Goal: Information Seeking & Learning: Find specific fact

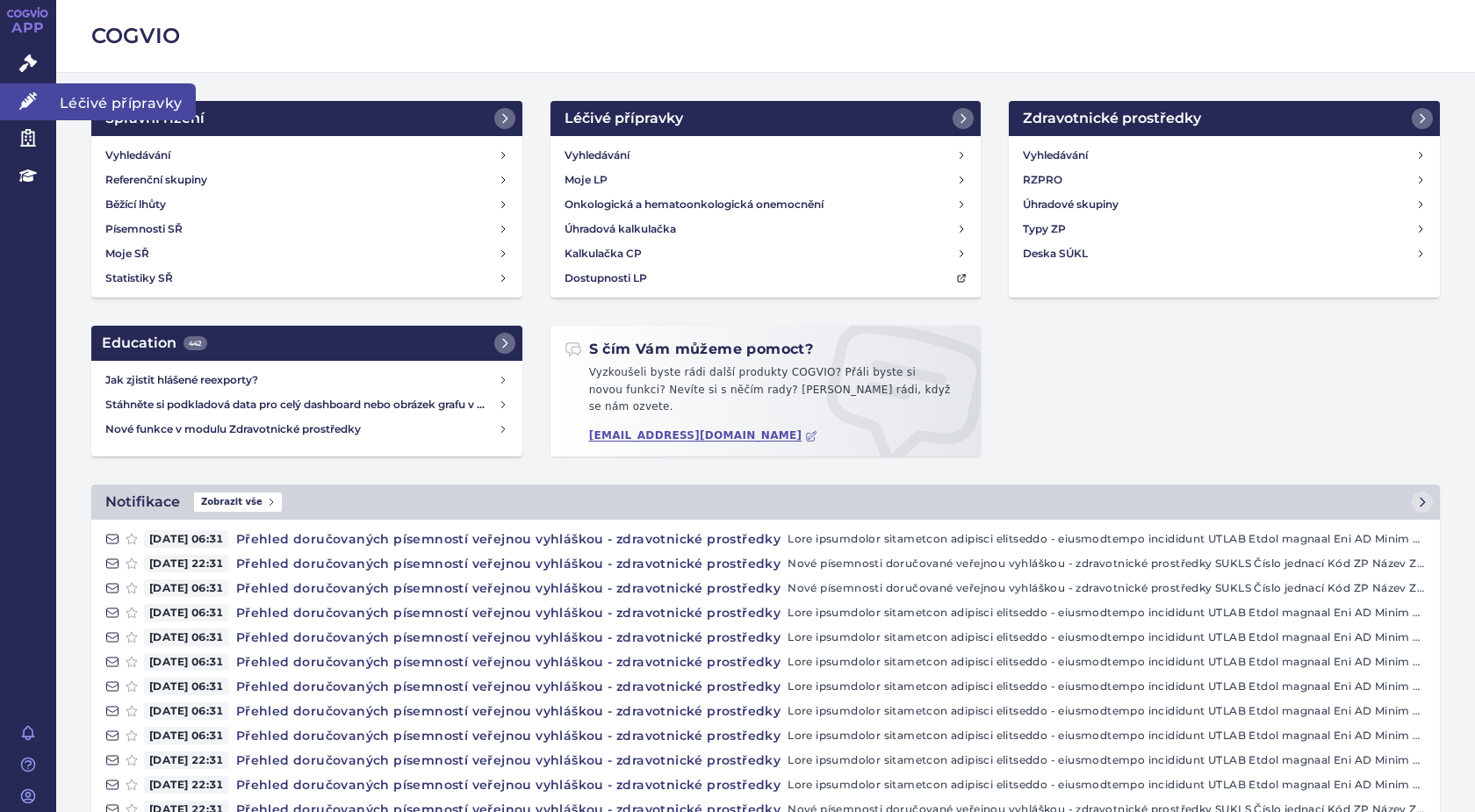
click at [27, 97] on icon at bounding box center [29, 101] width 18 height 18
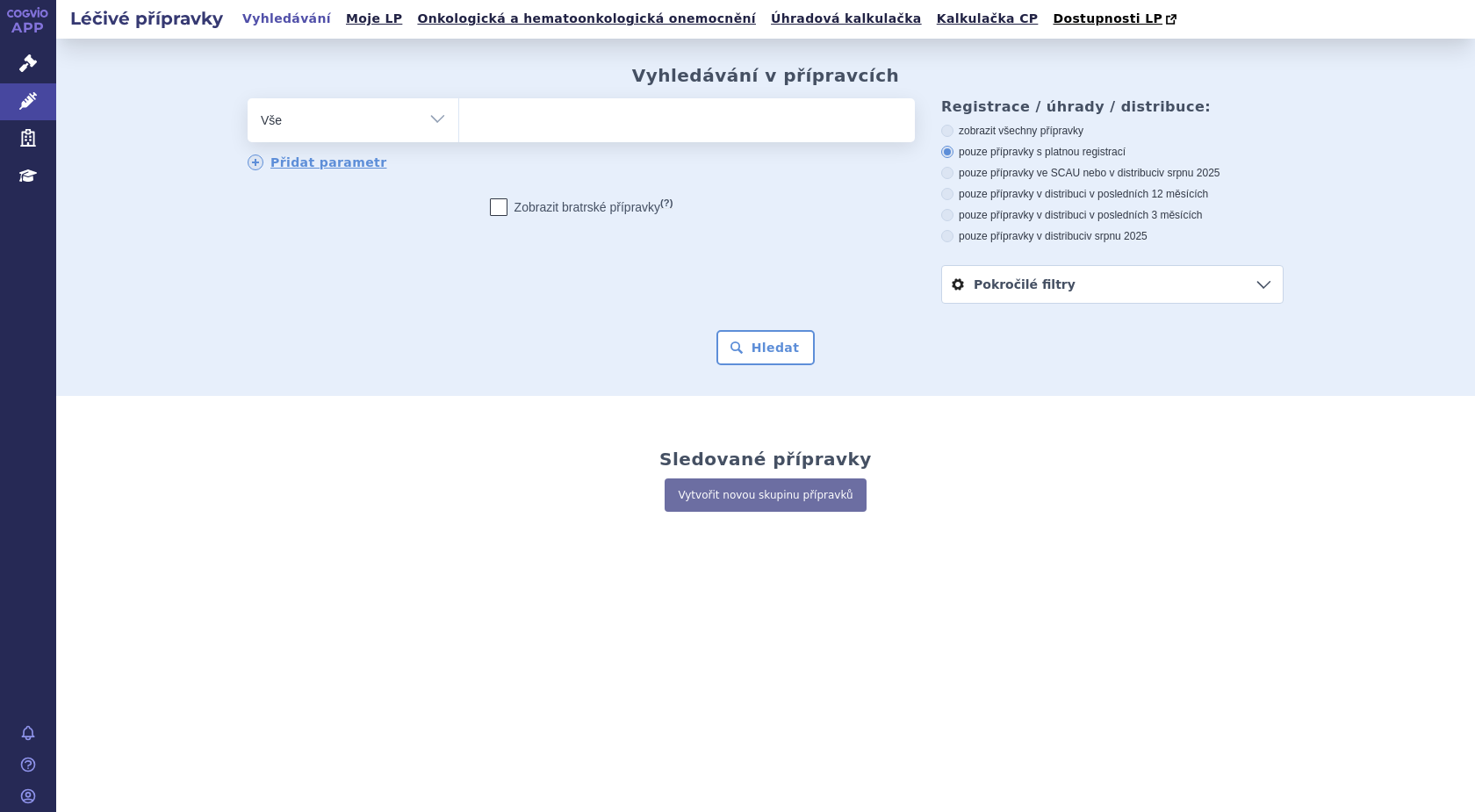
click at [476, 115] on input "search" at bounding box center [477, 118] width 10 height 22
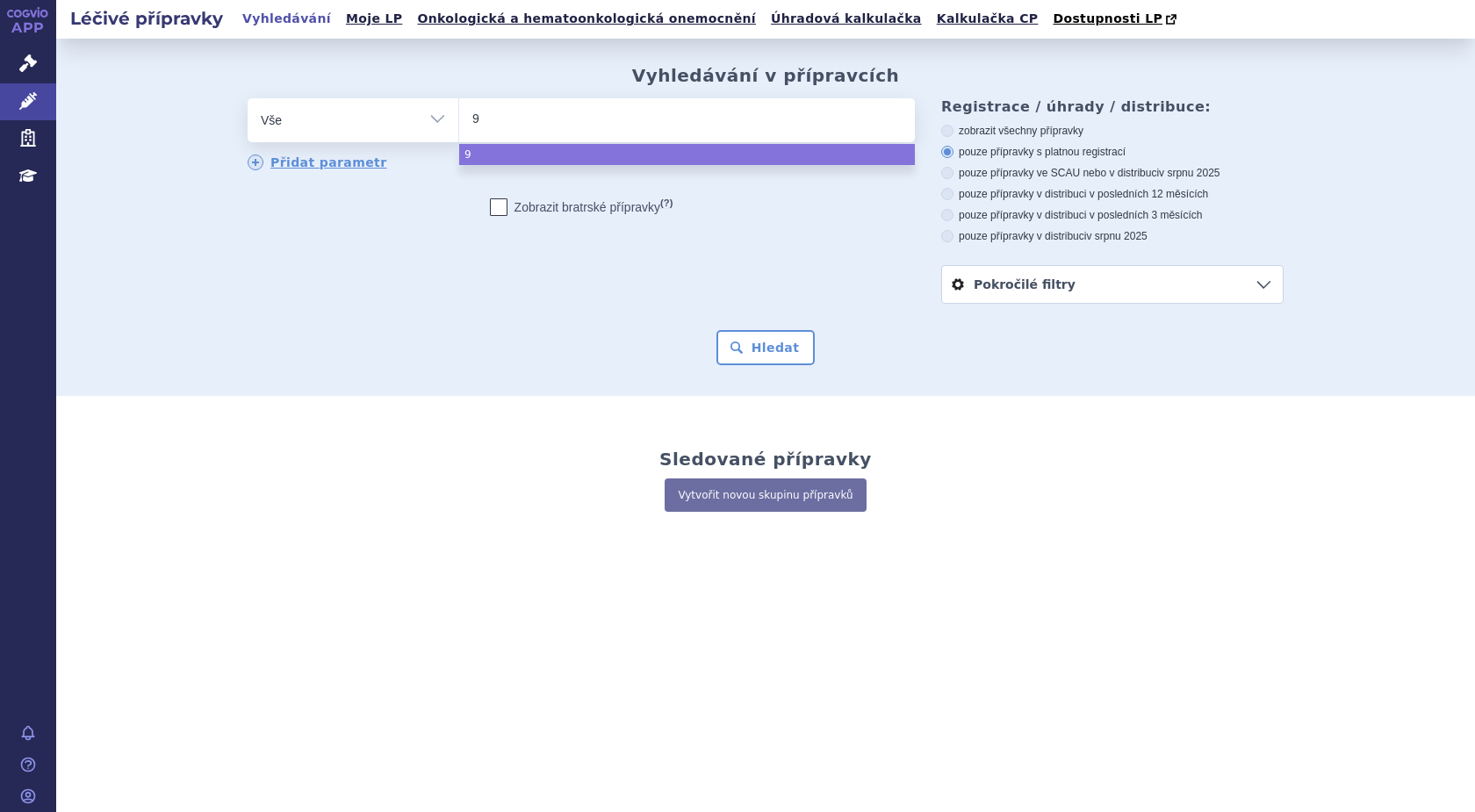
type input "99"
type input "999"
type input "9999"
type input "99999"
type input "999990"
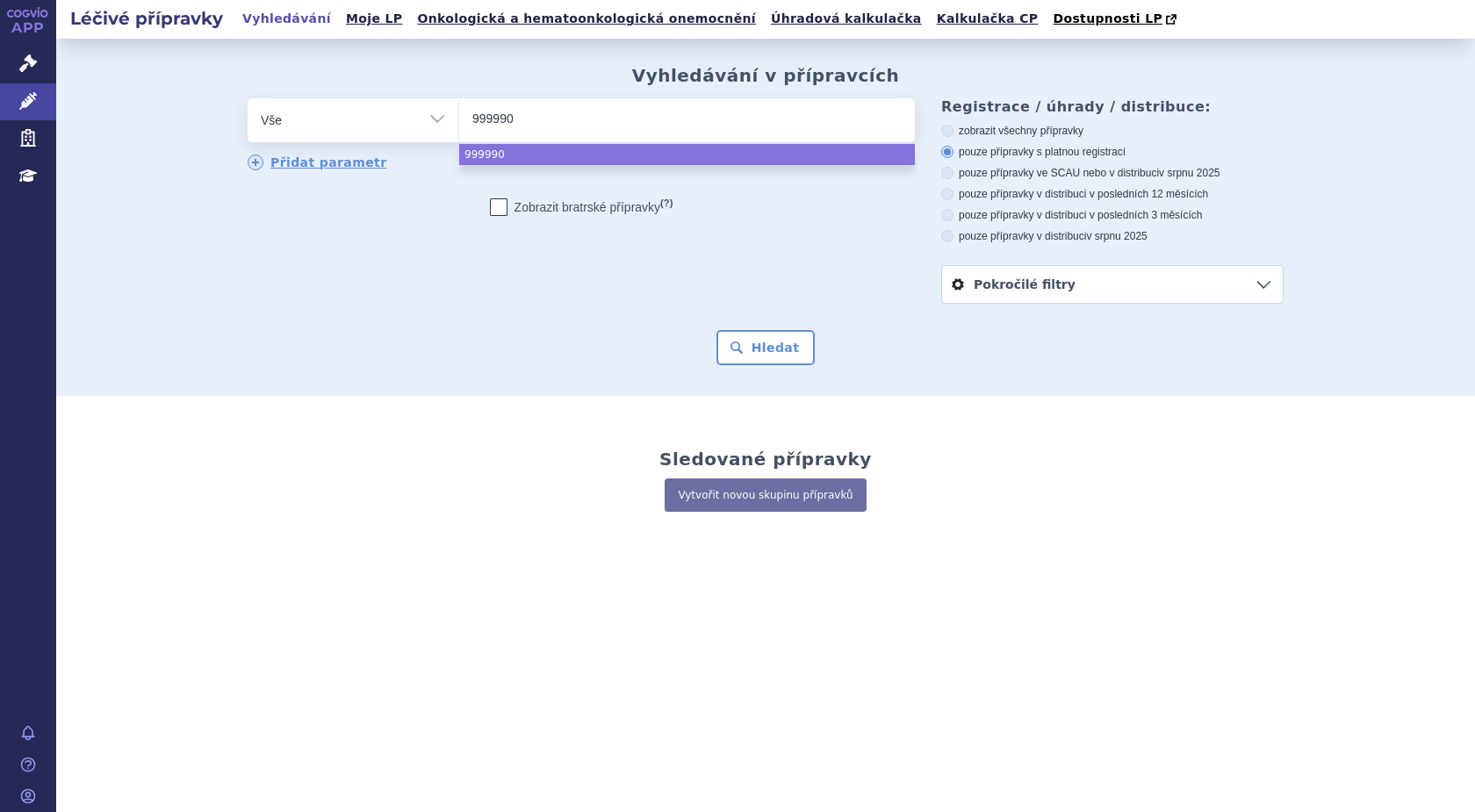
type input "9999907"
select select "9999907"
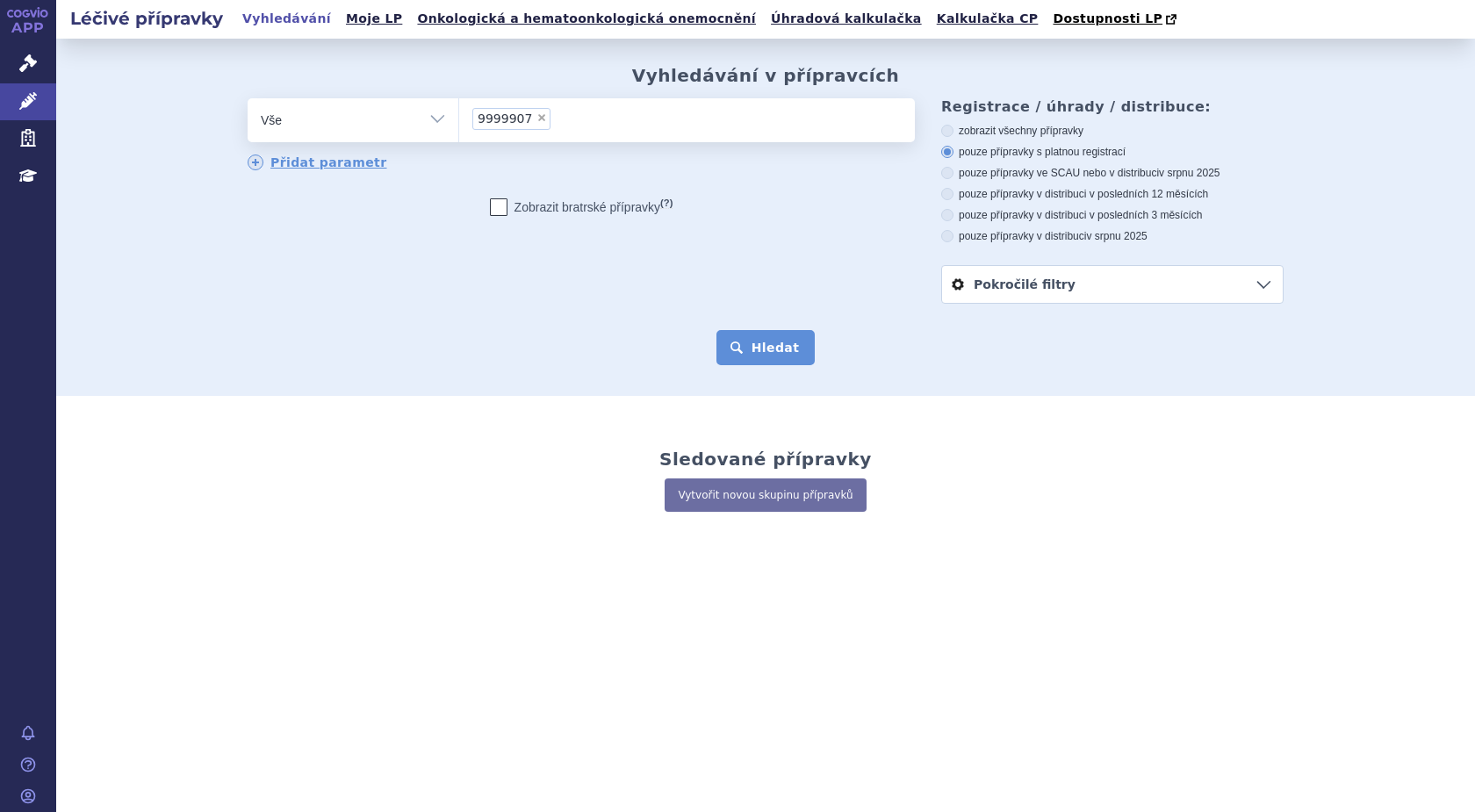
click at [763, 354] on button "Hledat" at bounding box center [766, 347] width 100 height 35
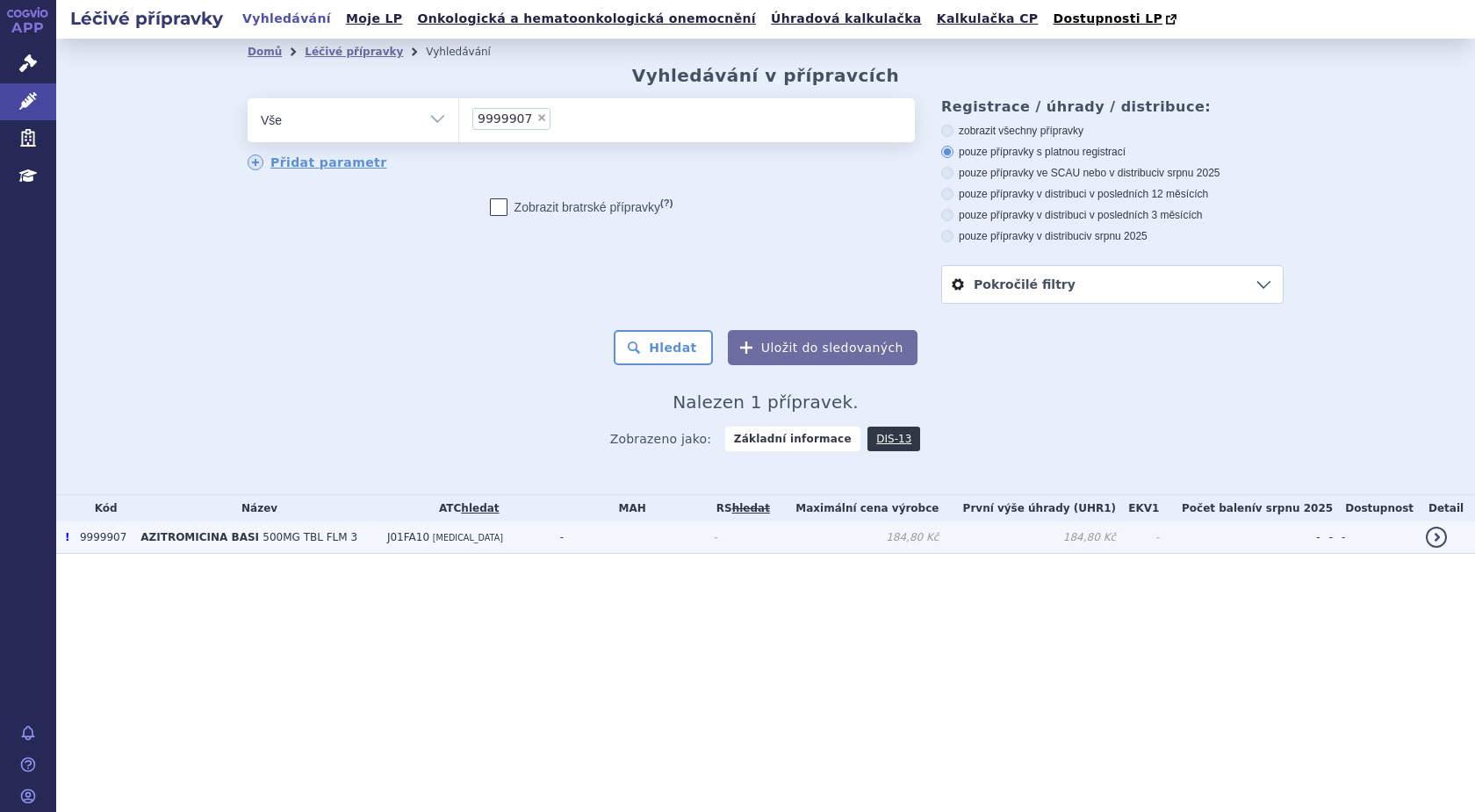
click at [188, 544] on span "AZITROMICINA BASI" at bounding box center [200, 537] width 118 height 13
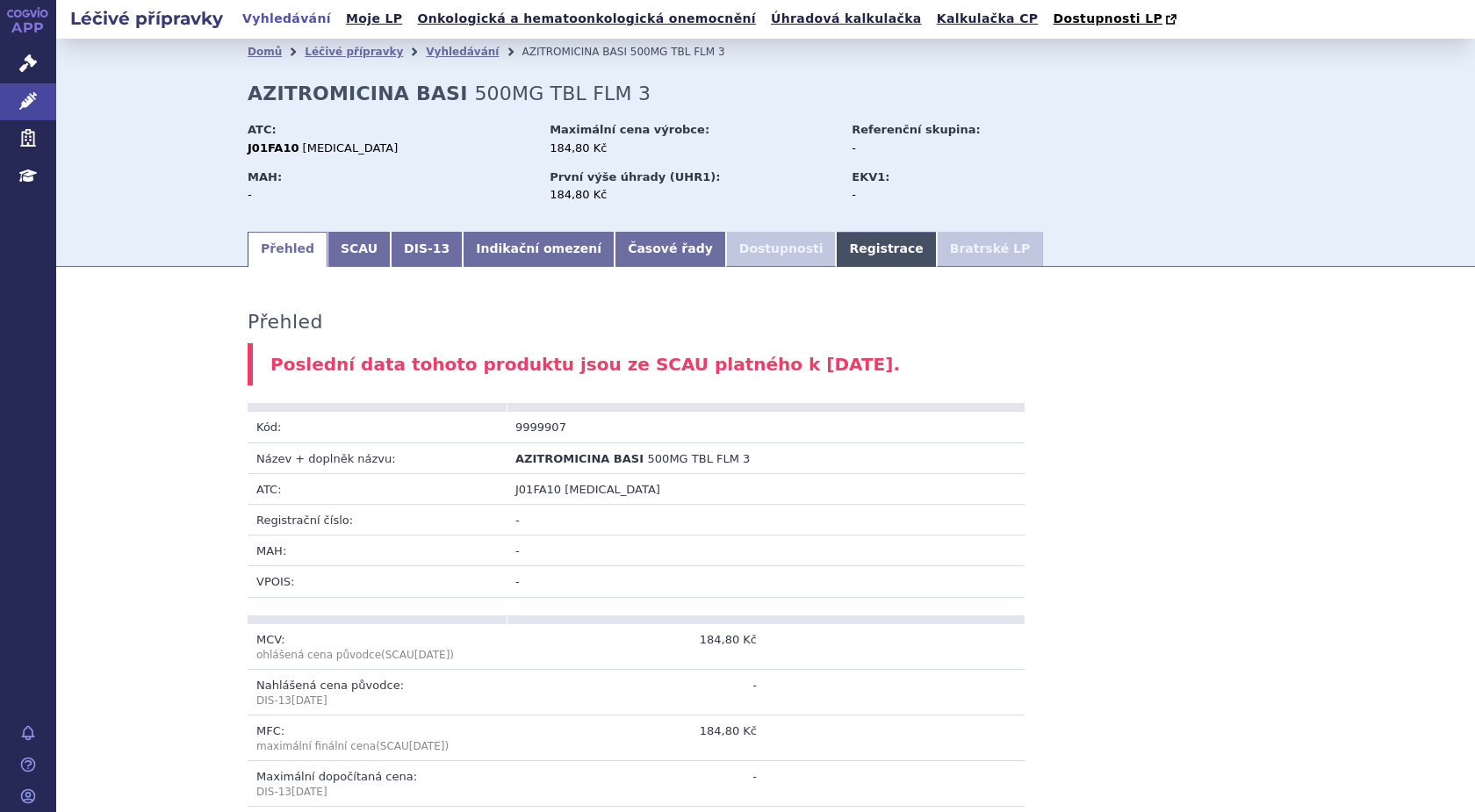
click at [836, 251] on link "Registrace" at bounding box center [886, 249] width 100 height 35
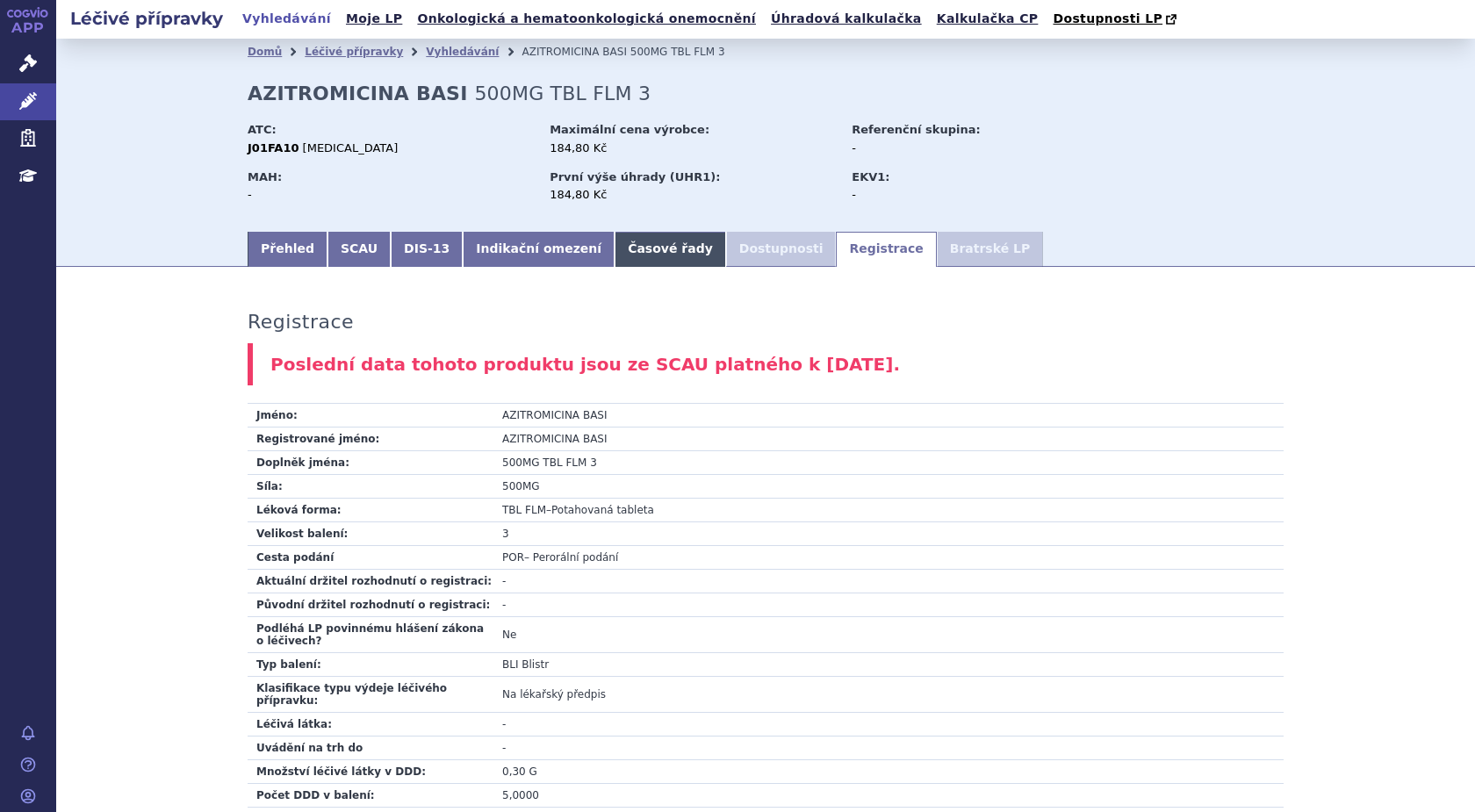
click at [624, 257] on link "Časové řady" at bounding box center [670, 249] width 111 height 35
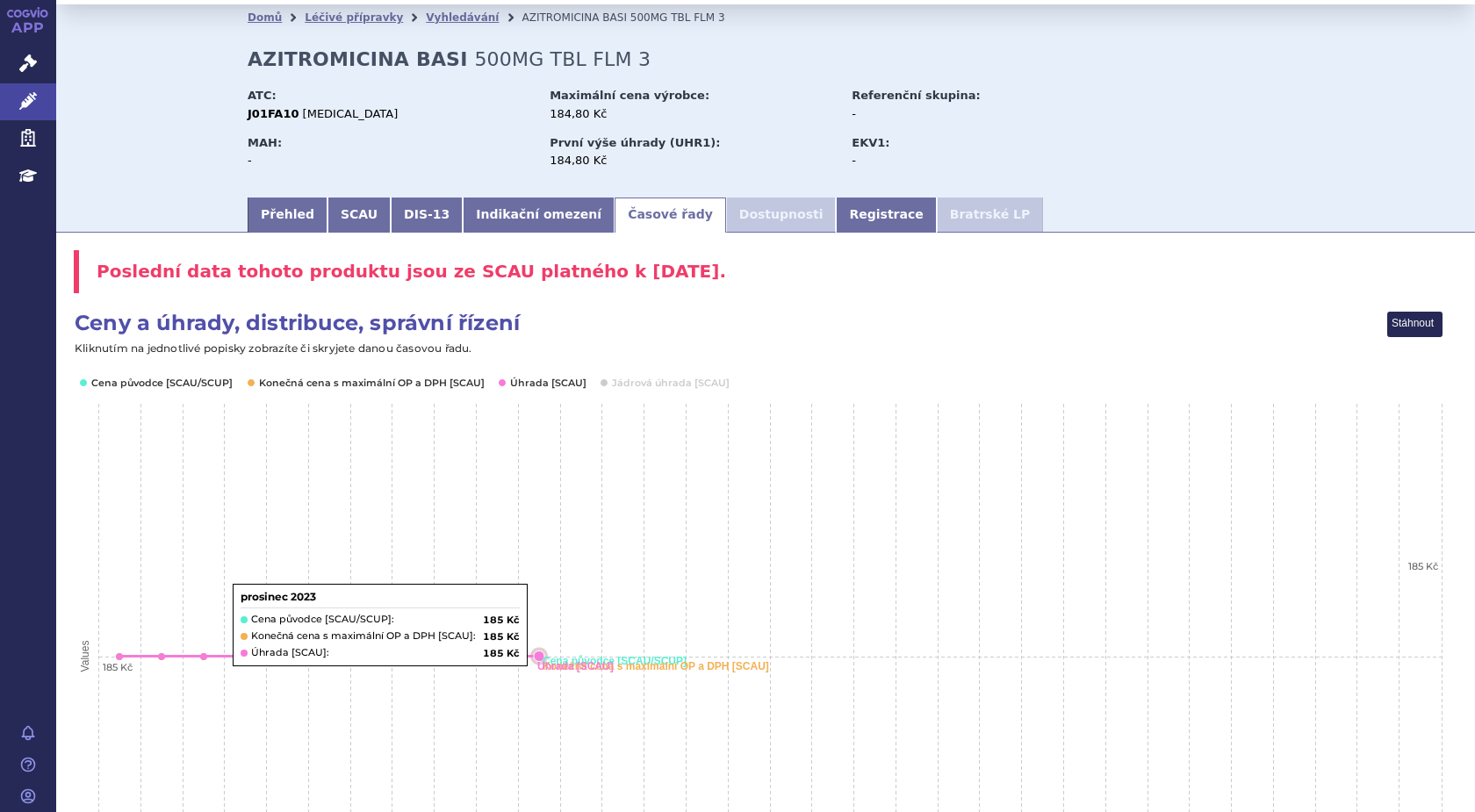
scroll to position [29, 0]
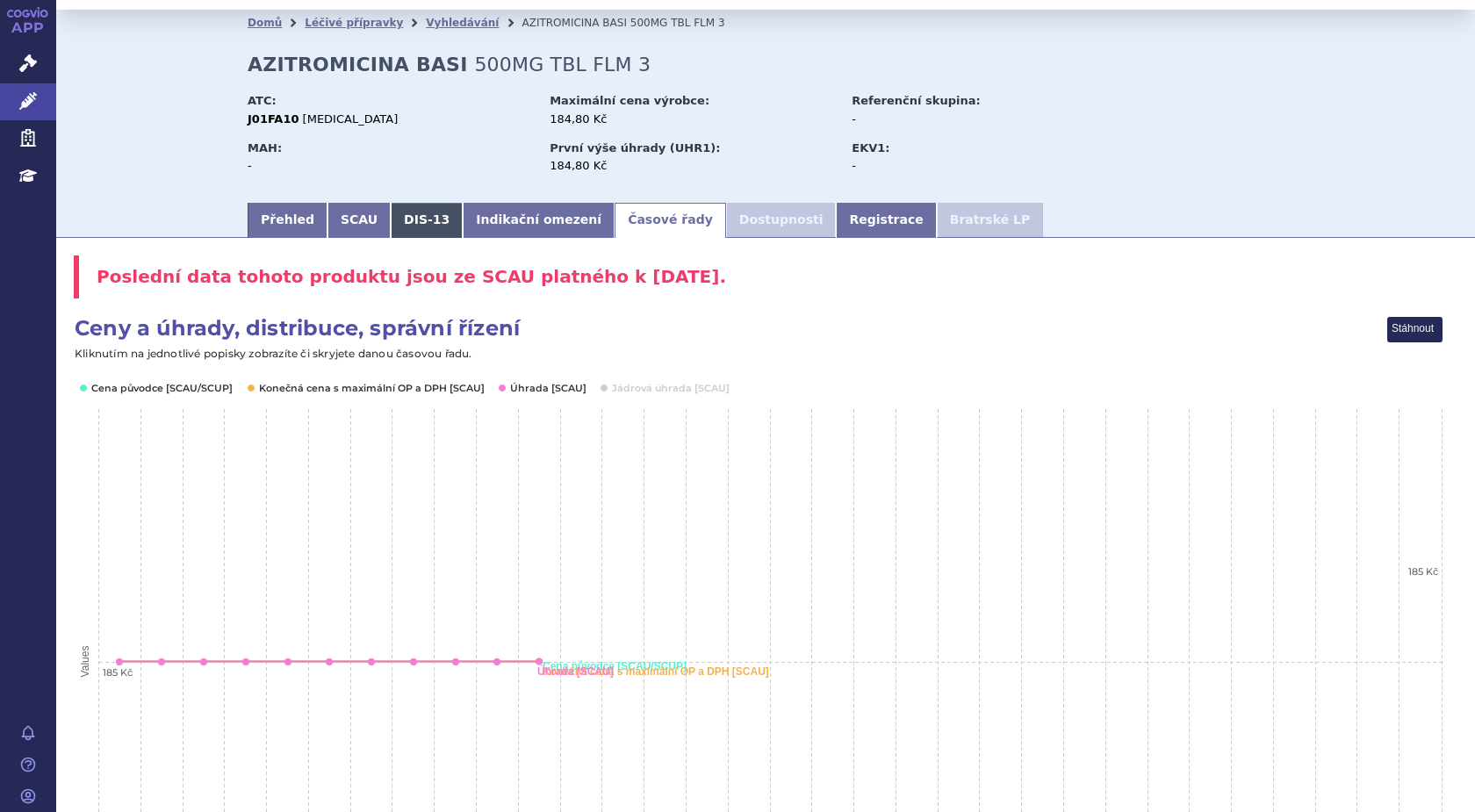
click at [404, 217] on link "DIS-13" at bounding box center [427, 220] width 72 height 35
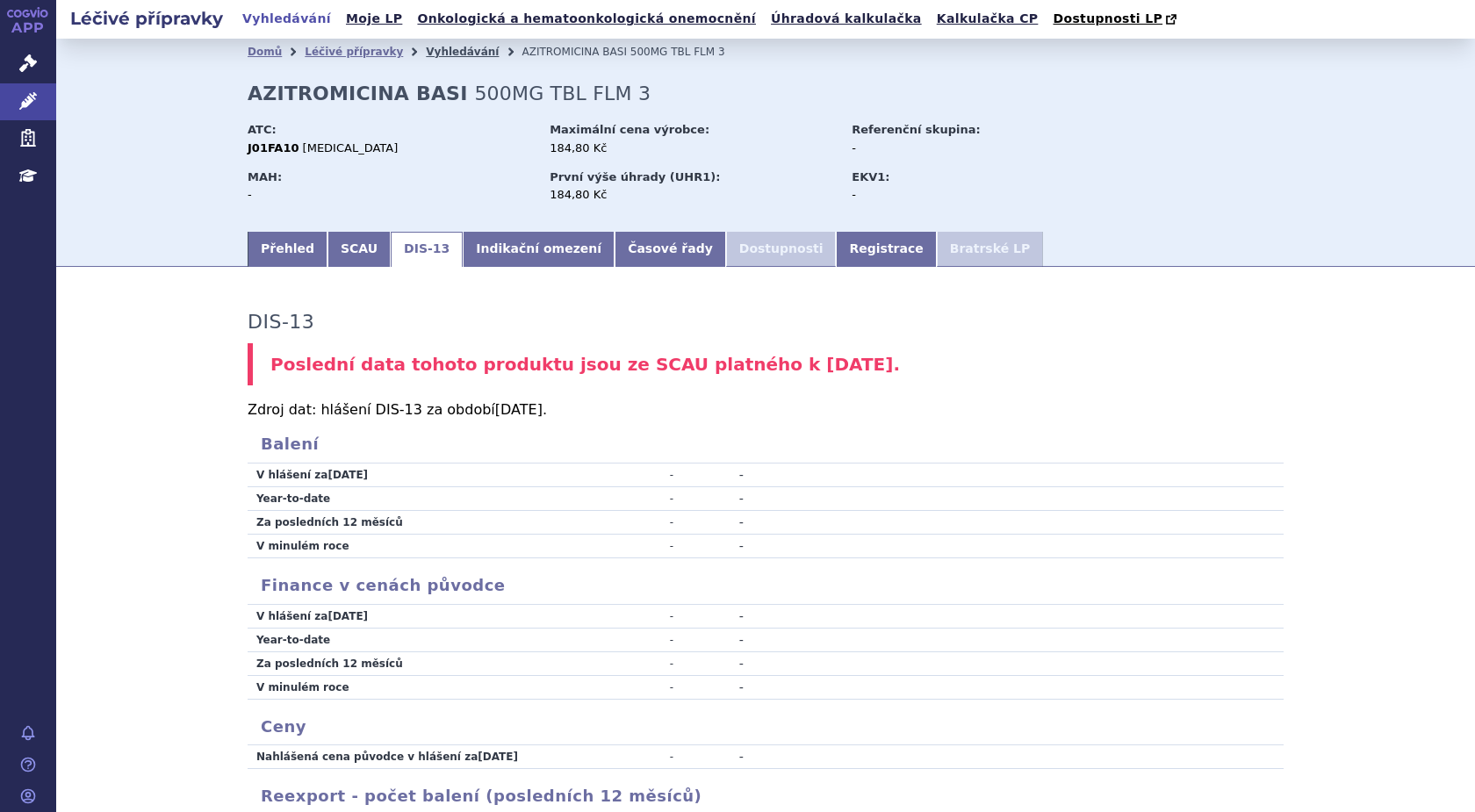
click at [426, 51] on link "Vyhledávání" at bounding box center [462, 52] width 73 height 13
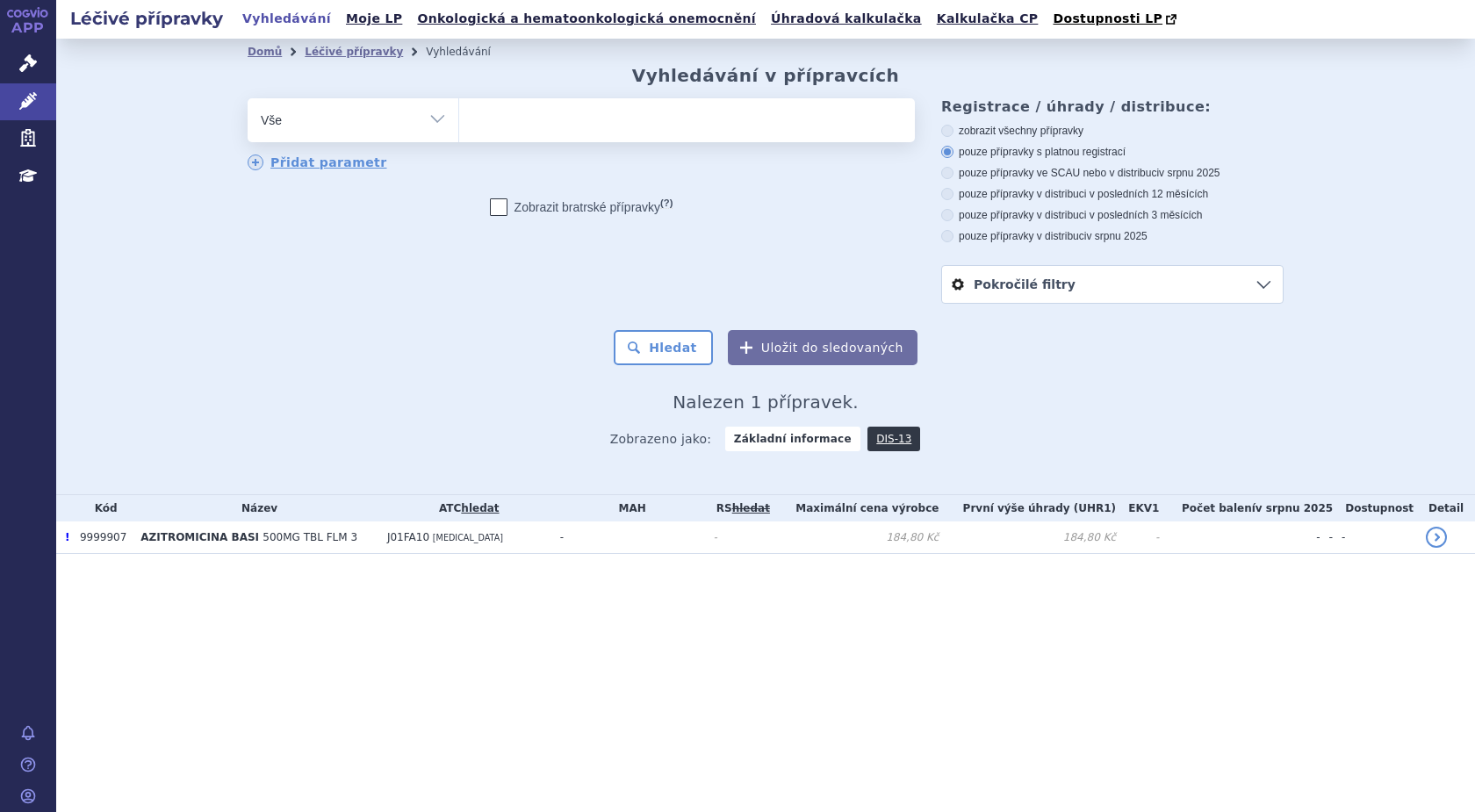
select select
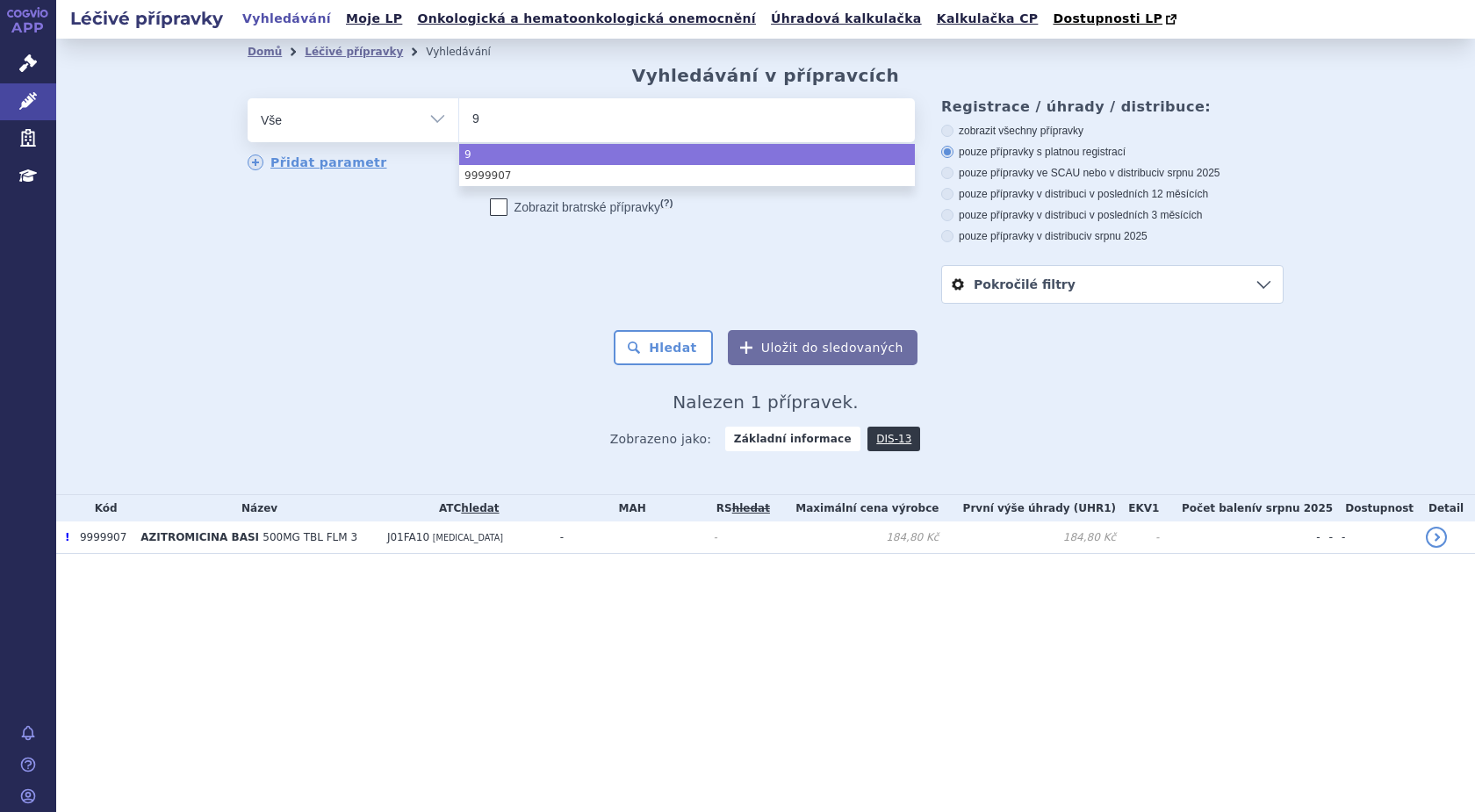
type input "99"
type input "999"
type input "9999"
type input "99999"
type input "999990"
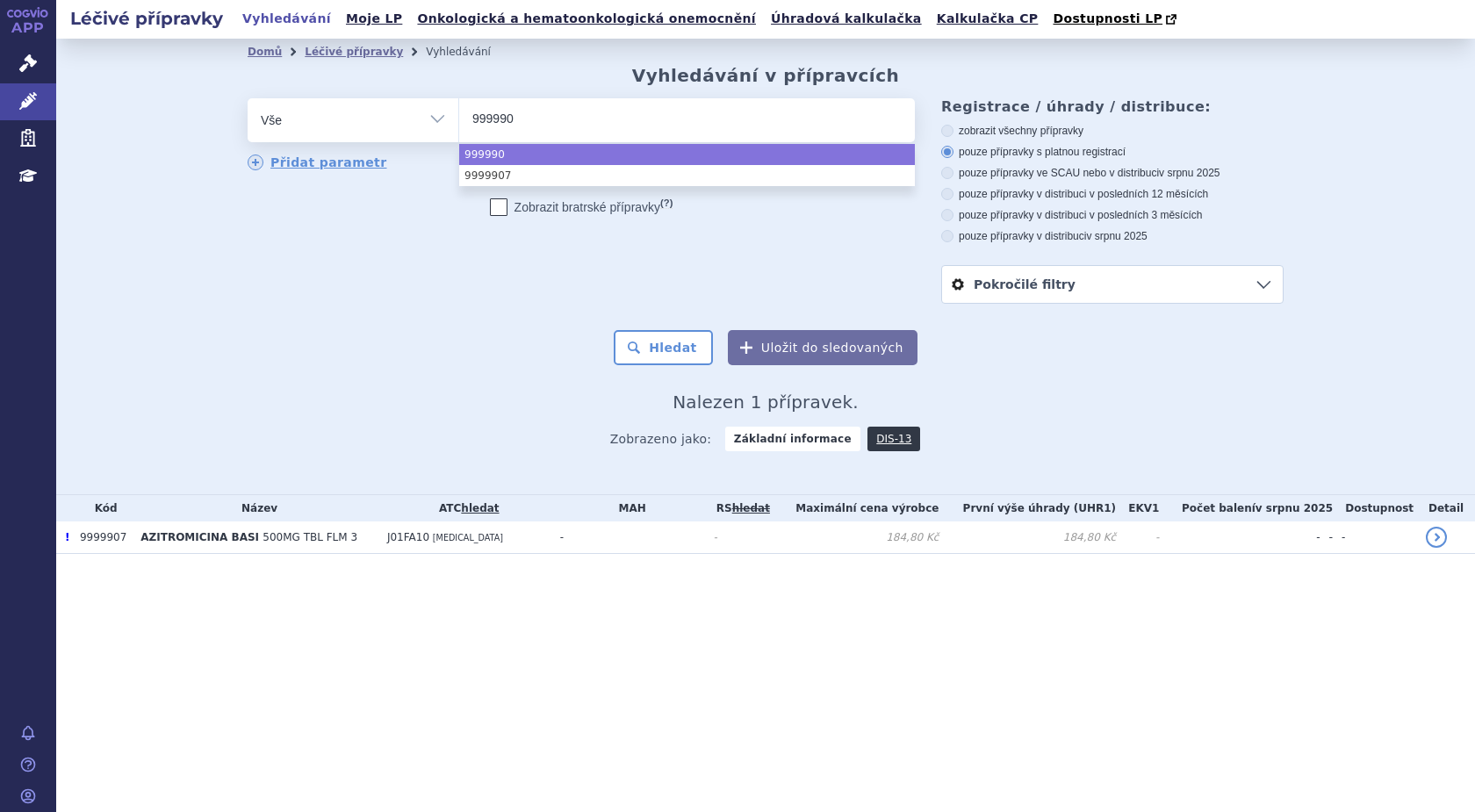
type input "9999905"
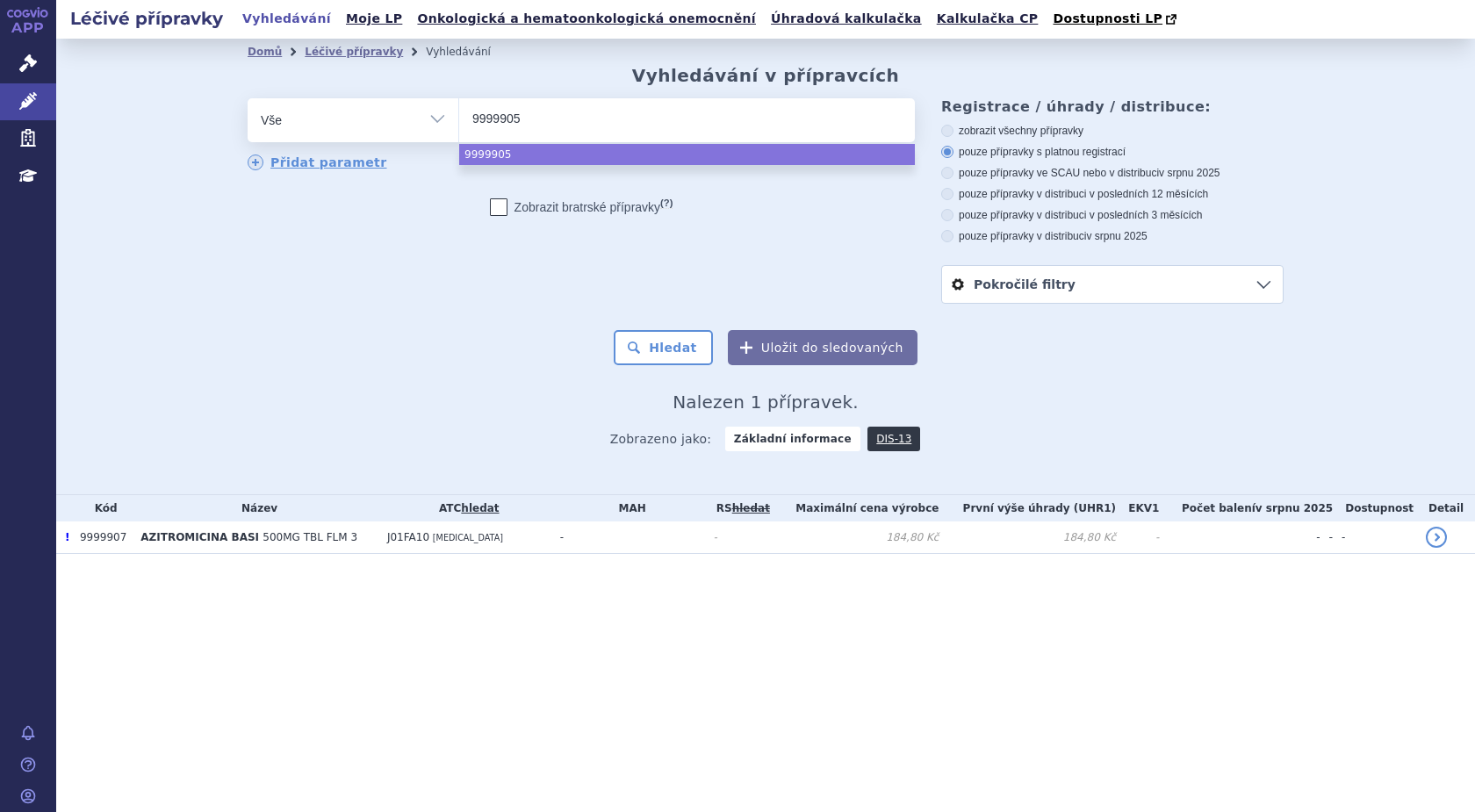
select select "9999905"
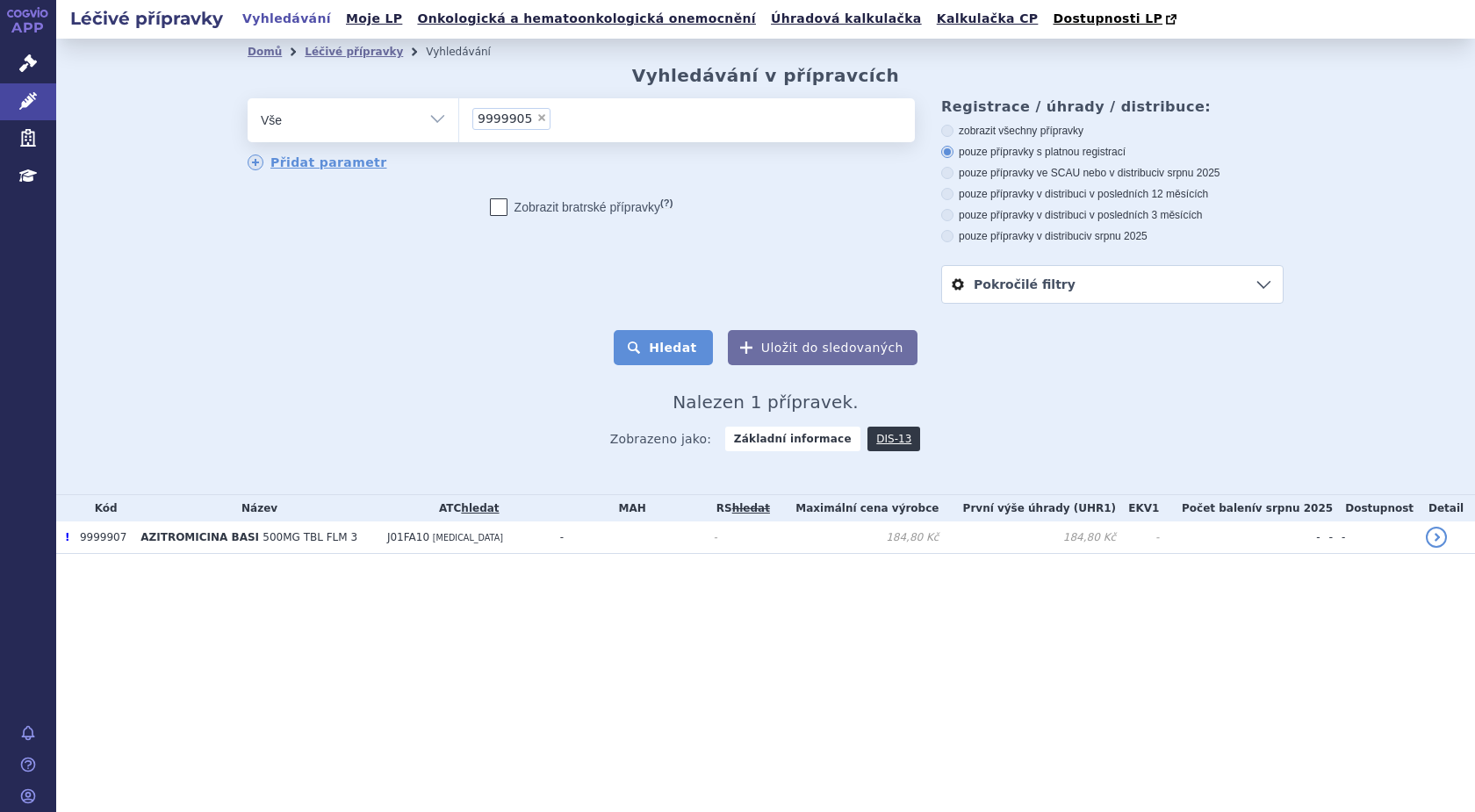
click at [671, 346] on button "Hledat" at bounding box center [663, 347] width 100 height 35
